Goal: Navigation & Orientation: Find specific page/section

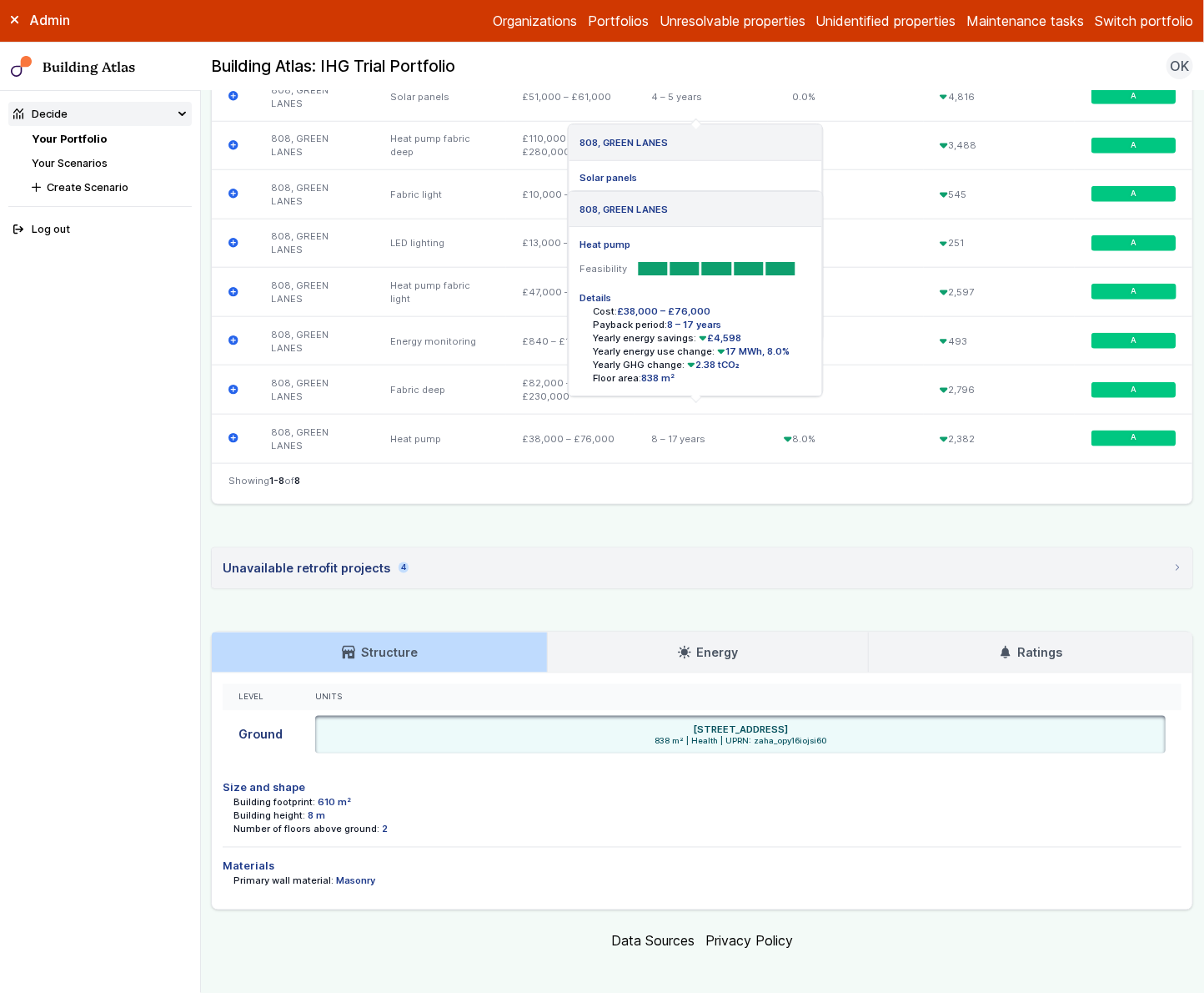
scroll to position [697, 0]
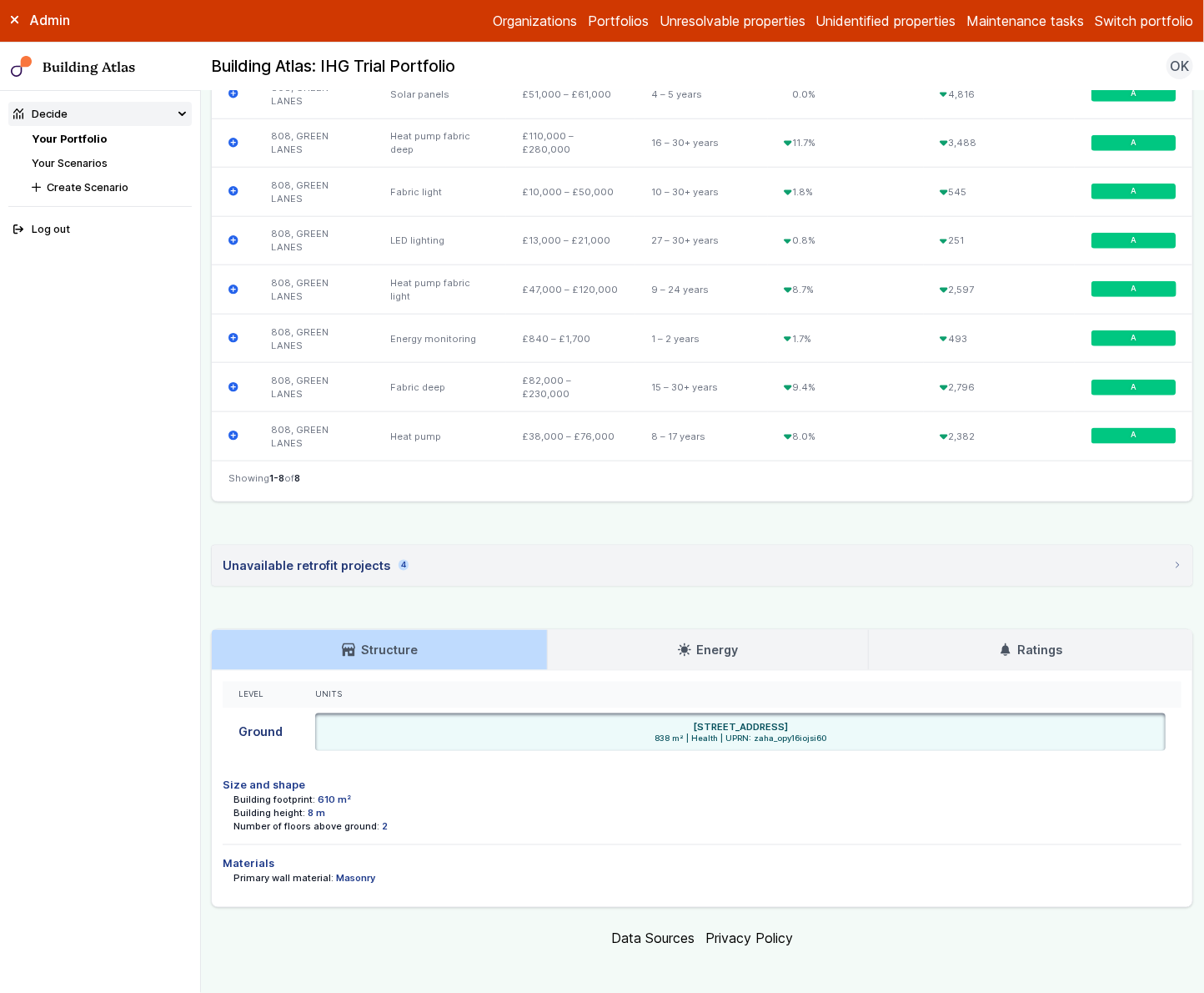
click at [769, 648] on link "Energy" at bounding box center [708, 650] width 320 height 40
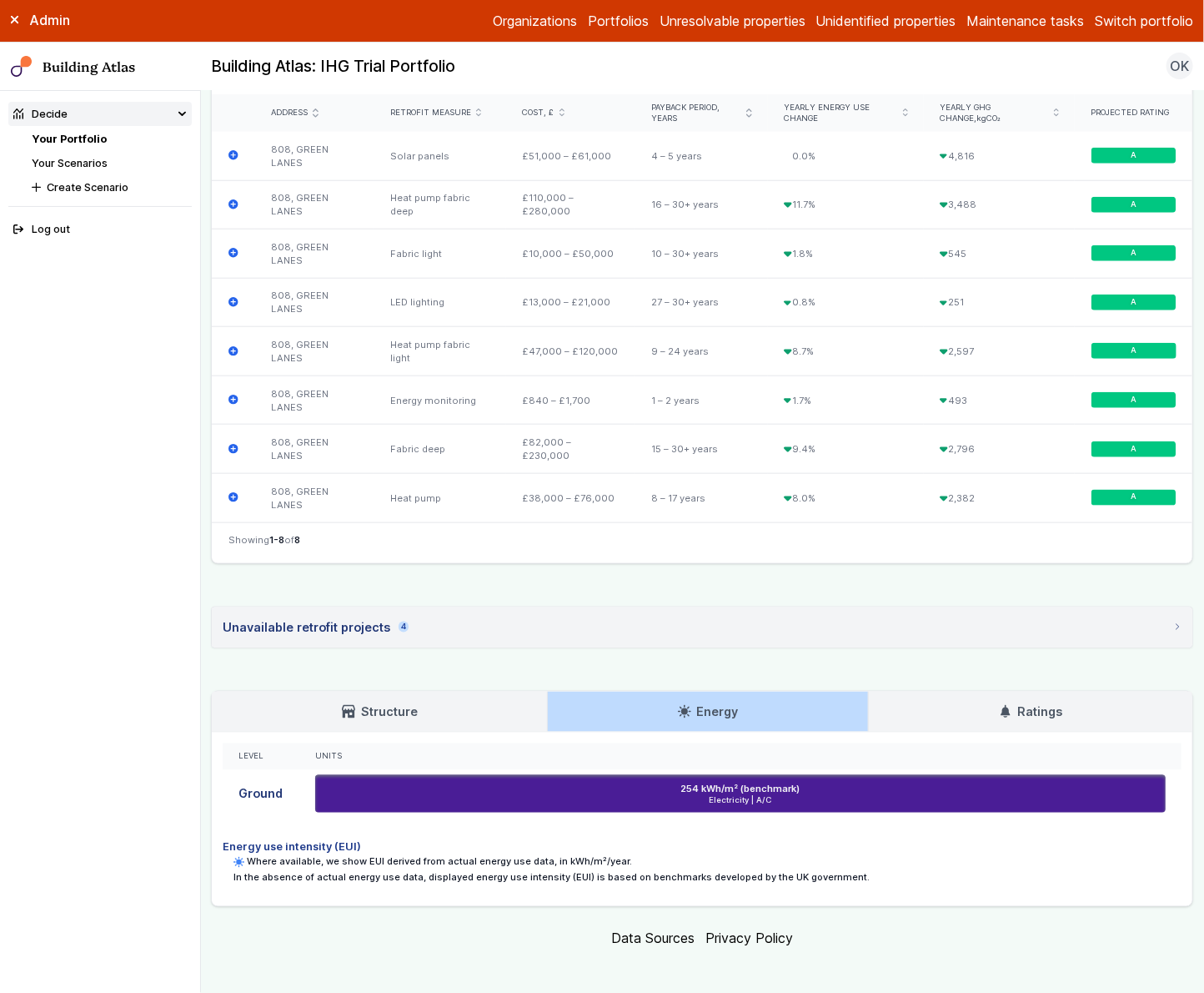
click at [1001, 705] on icon at bounding box center [1005, 711] width 9 height 13
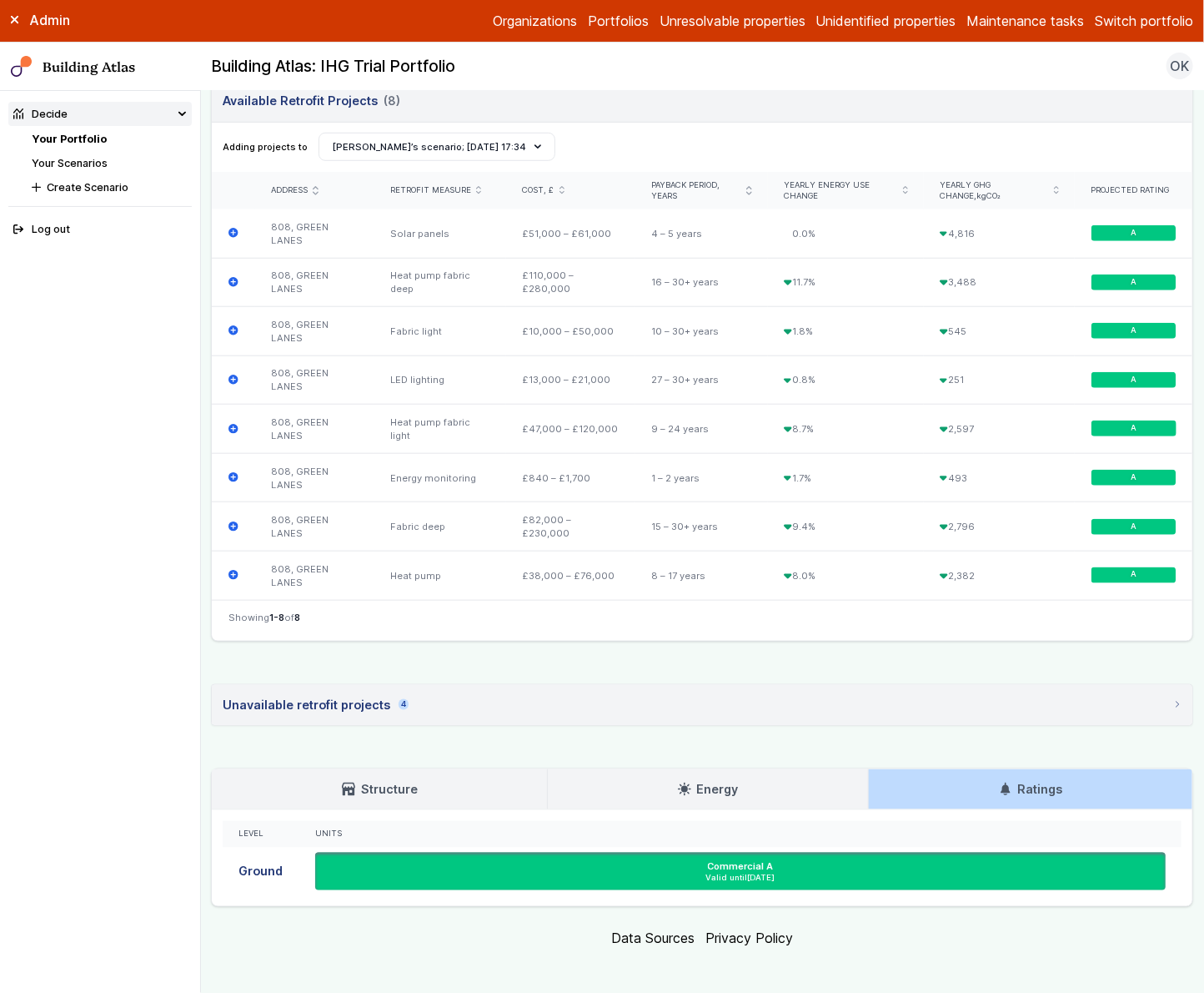
click at [454, 780] on link "Structure" at bounding box center [380, 789] width 335 height 40
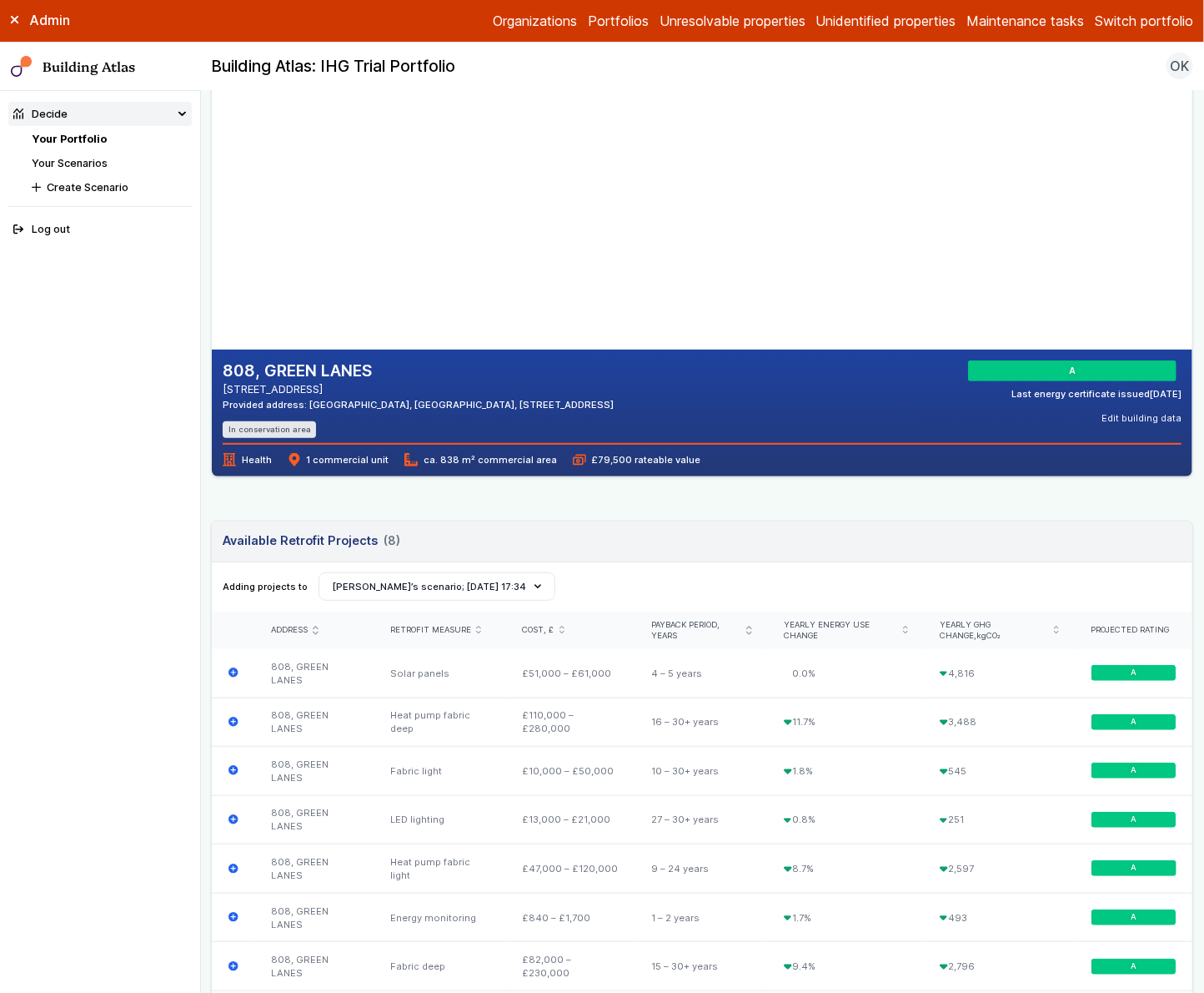
scroll to position [0, 0]
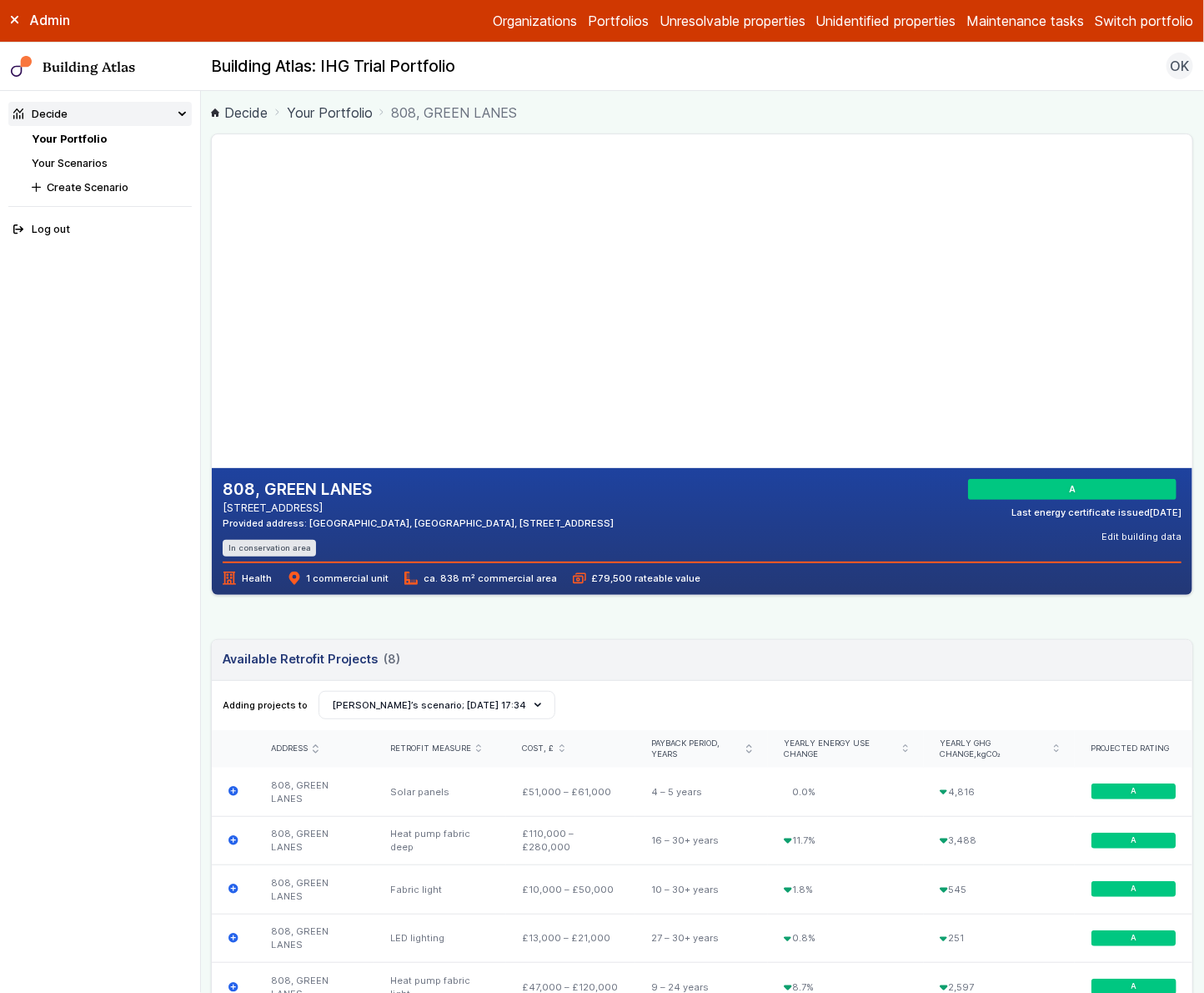
click at [910, 628] on div "808, GREEN LANES [STREET_ADDRESS] Provided address: [GEOGRAPHIC_DATA], [GEOGRAP…" at bounding box center [702, 869] width 983 height 1471
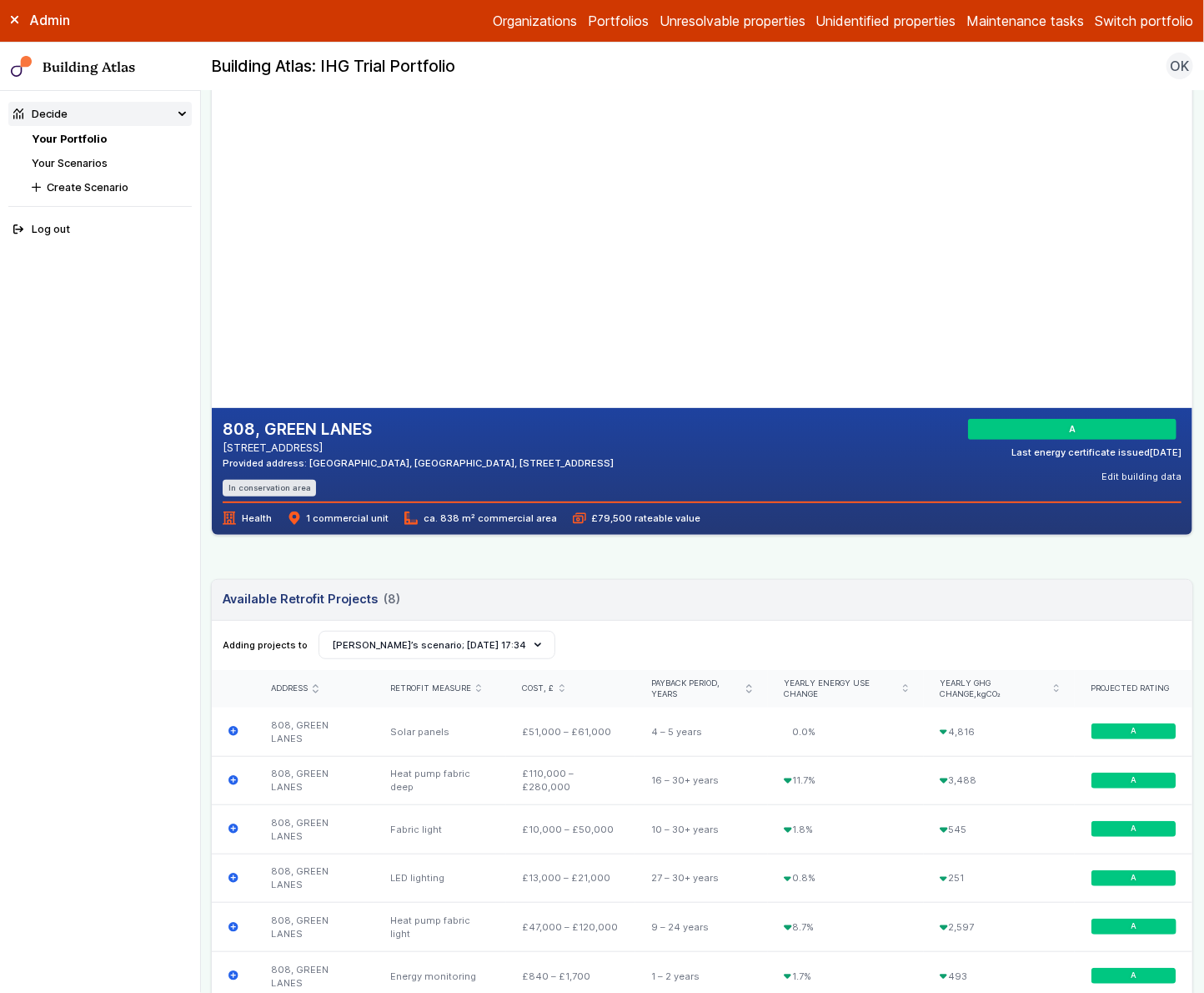
scroll to position [58, 0]
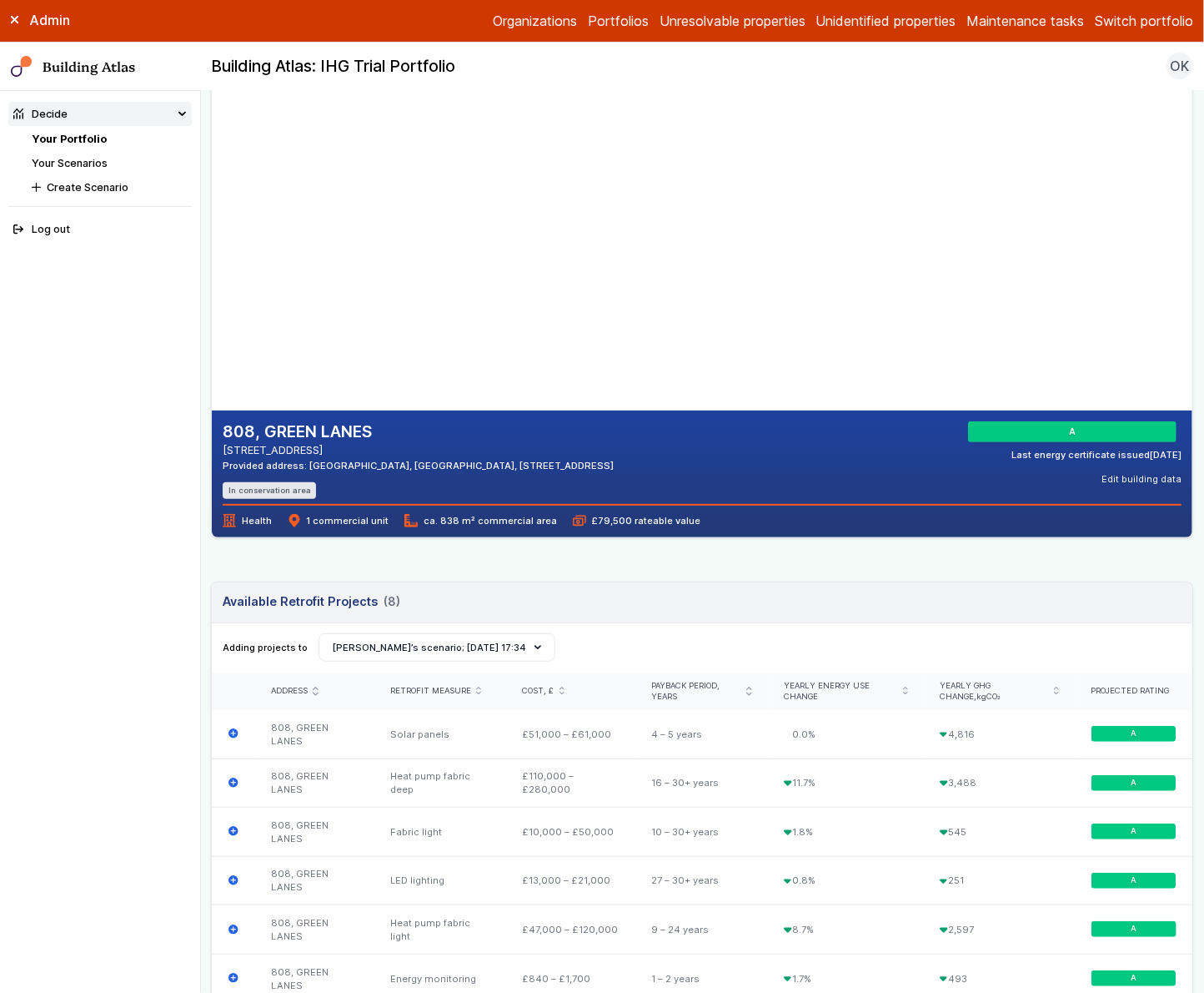
click at [102, 133] on link "Your Portfolio" at bounding box center [69, 139] width 75 height 13
